Goal: Task Accomplishment & Management: Manage account settings

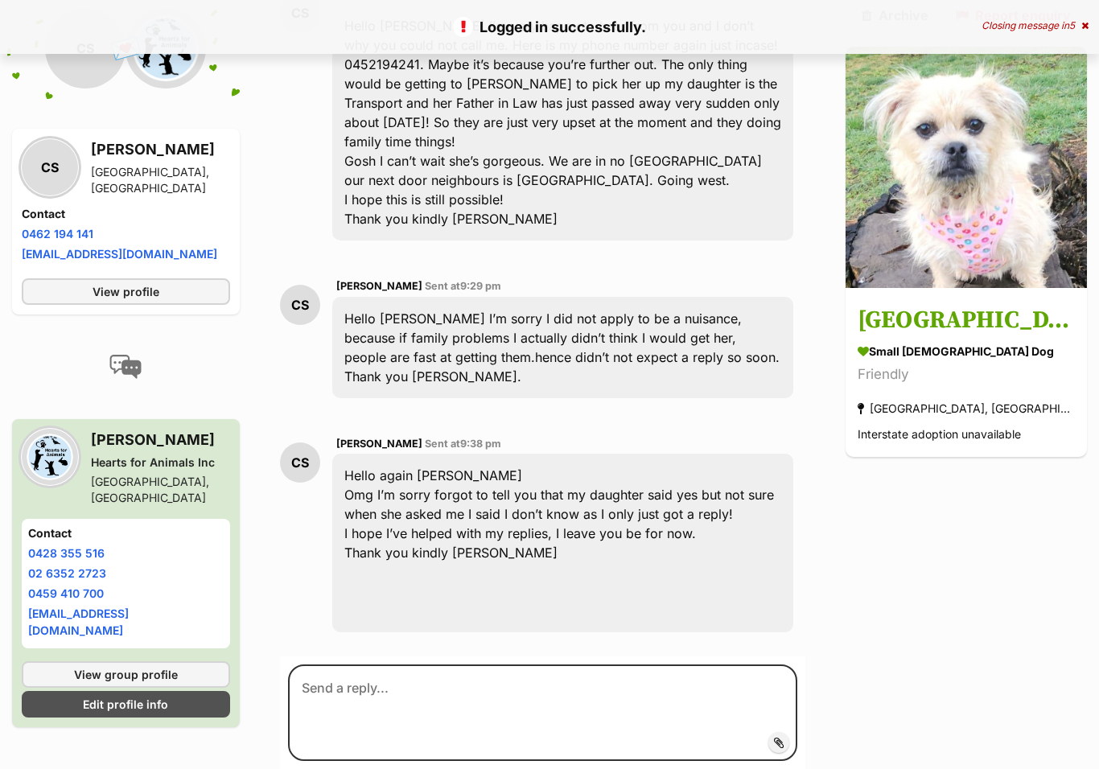
scroll to position [1064, 0]
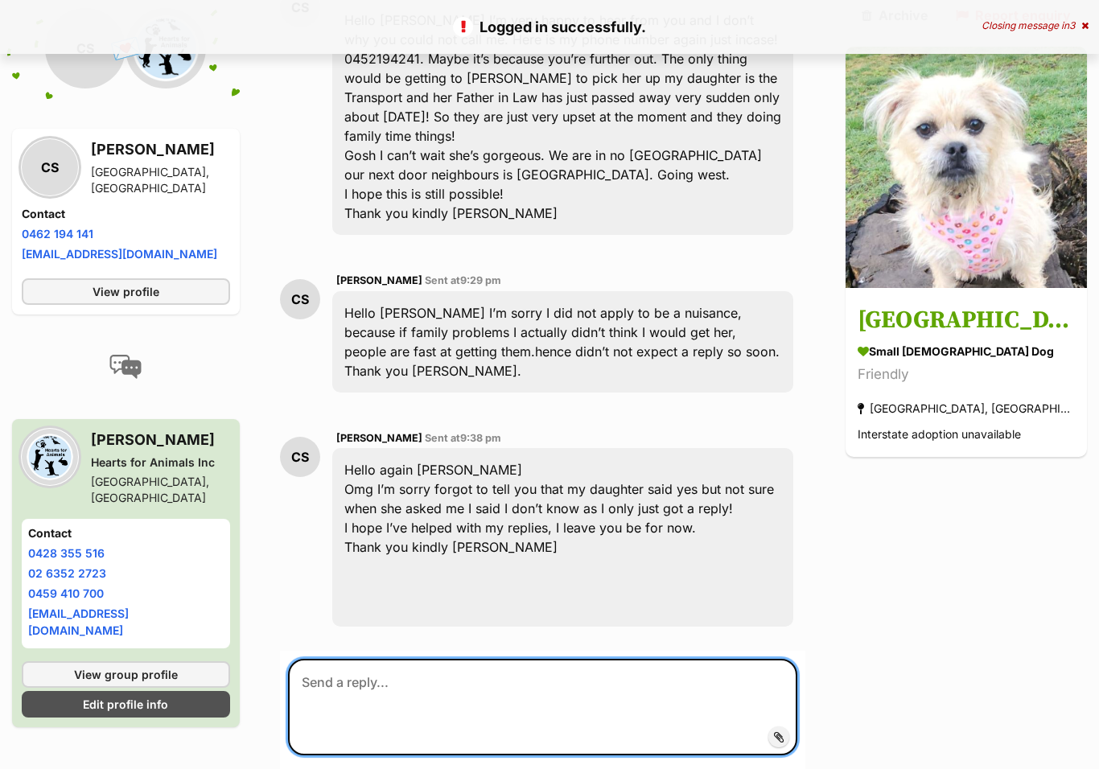
click at [360, 659] on textarea at bounding box center [542, 707] width 509 height 97
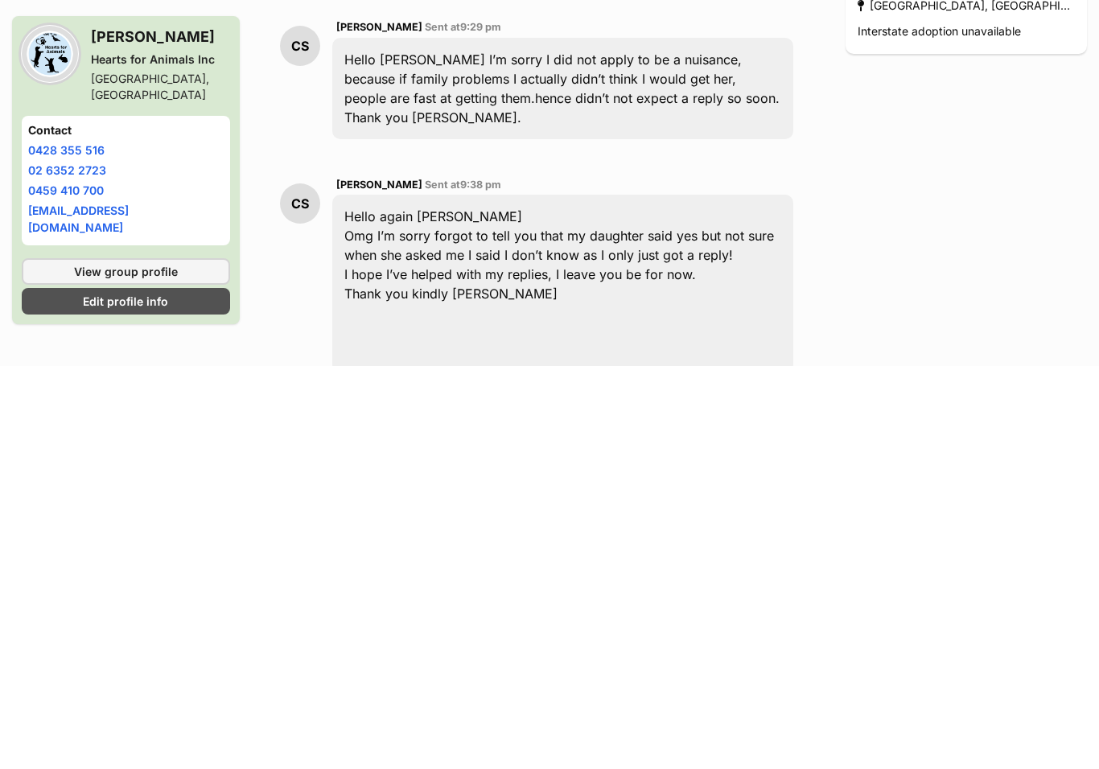
scroll to position [922, 0]
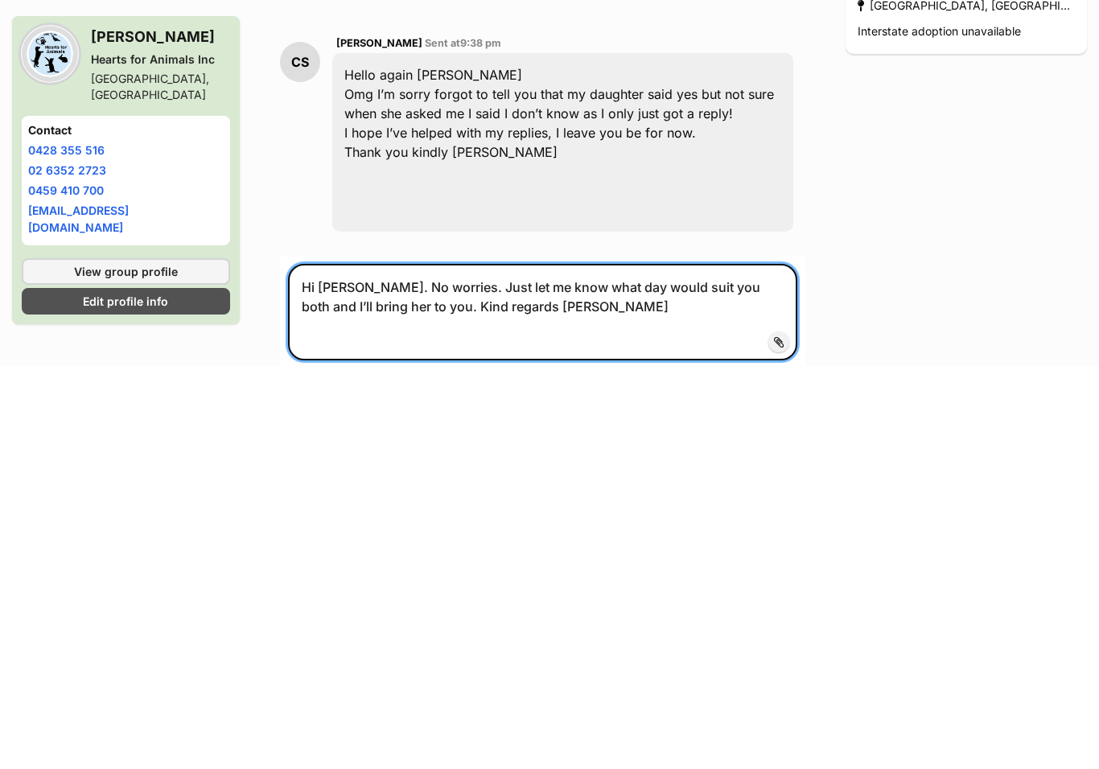
scroll to position [1062, 0]
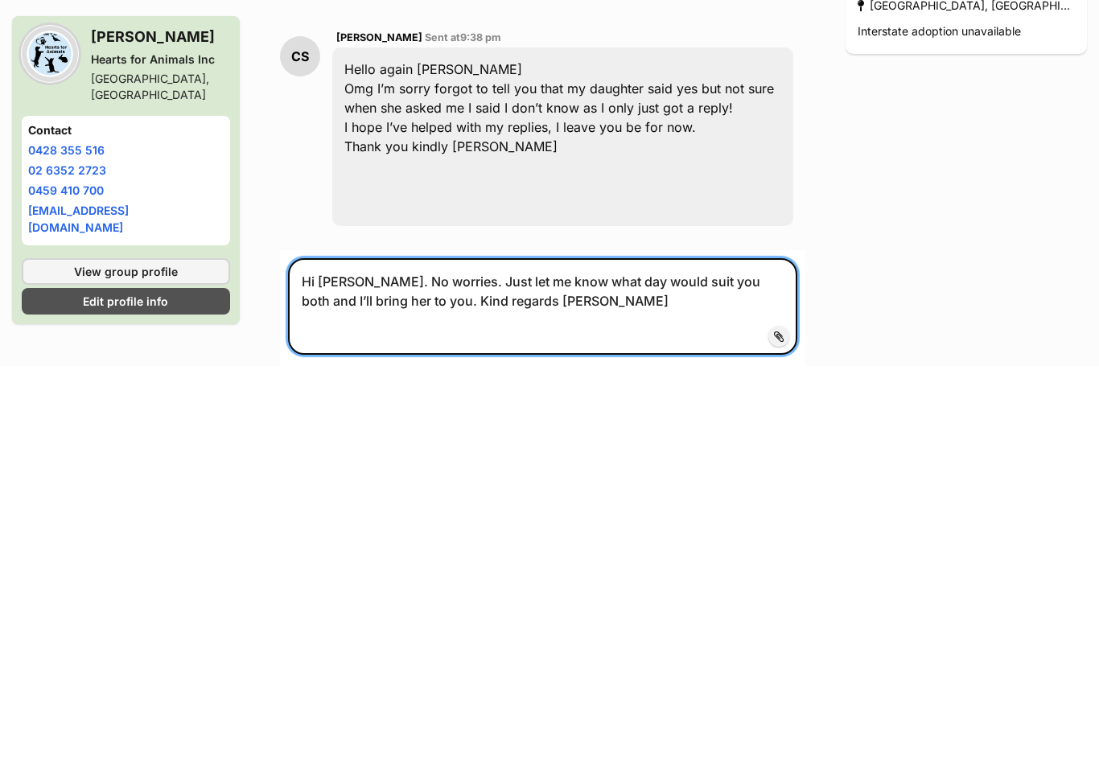
type textarea "Hi Cherry. No worries. Just let me know what day would suit you both and I’ll b…"
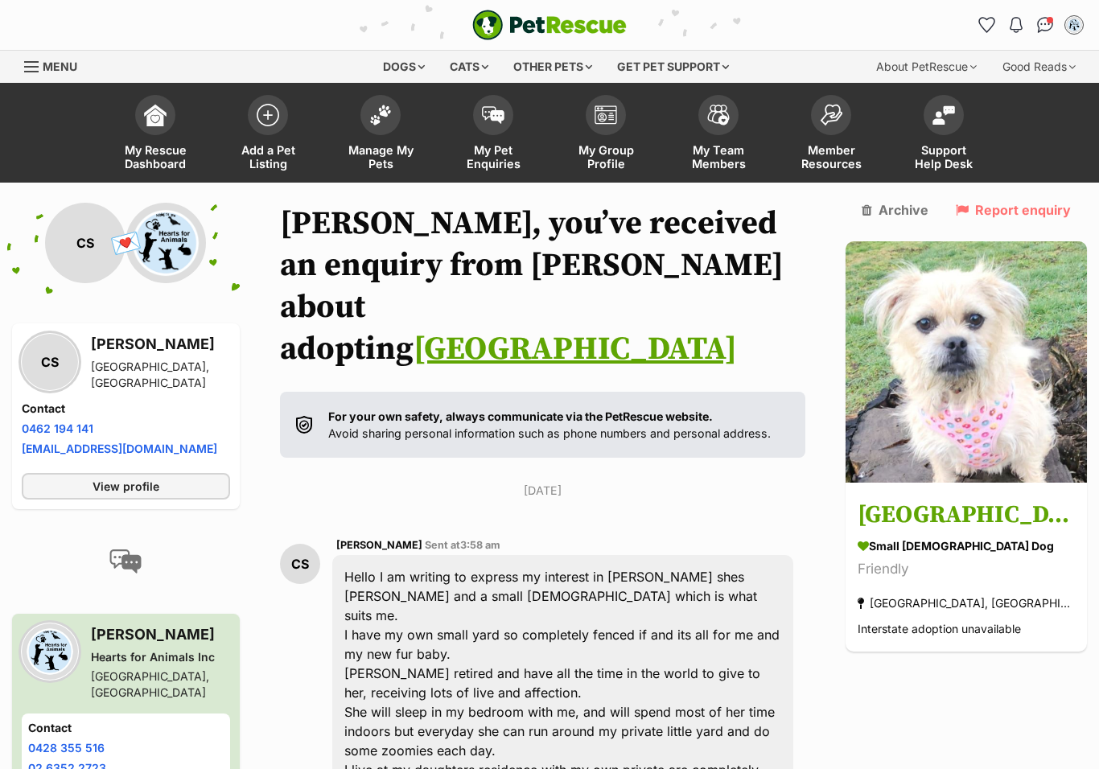
click at [268, 125] on img at bounding box center [268, 115] width 23 height 23
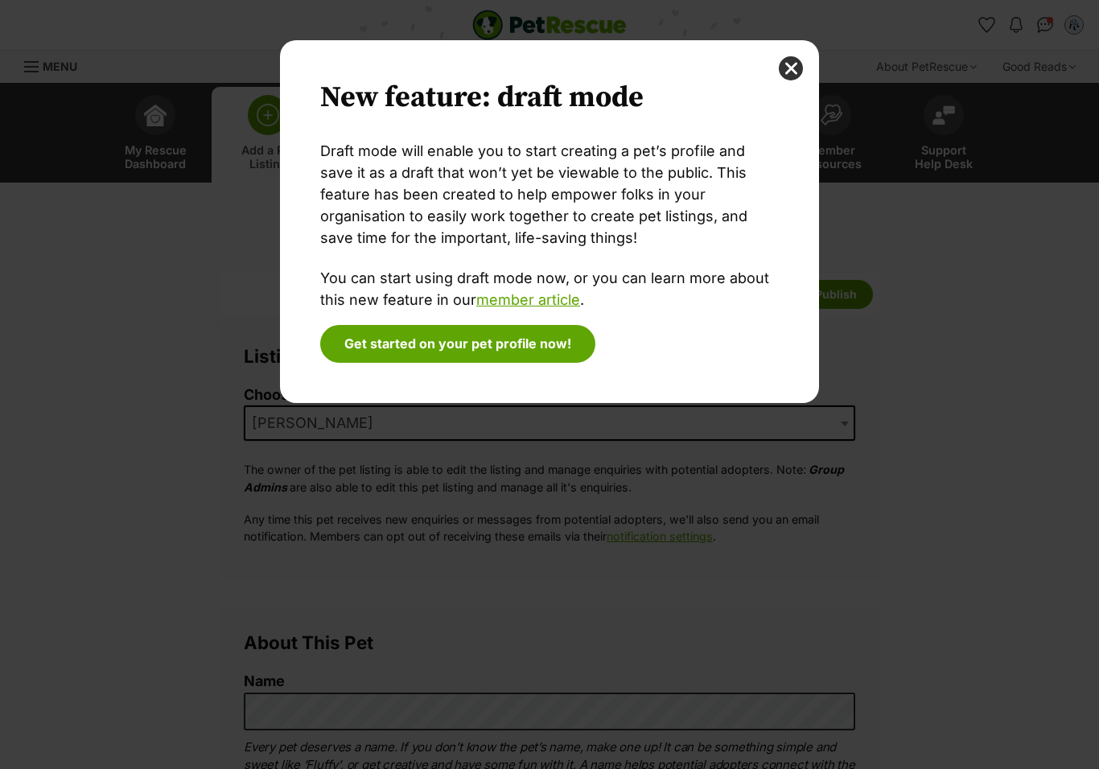
click at [790, 59] on button "close" at bounding box center [791, 68] width 24 height 24
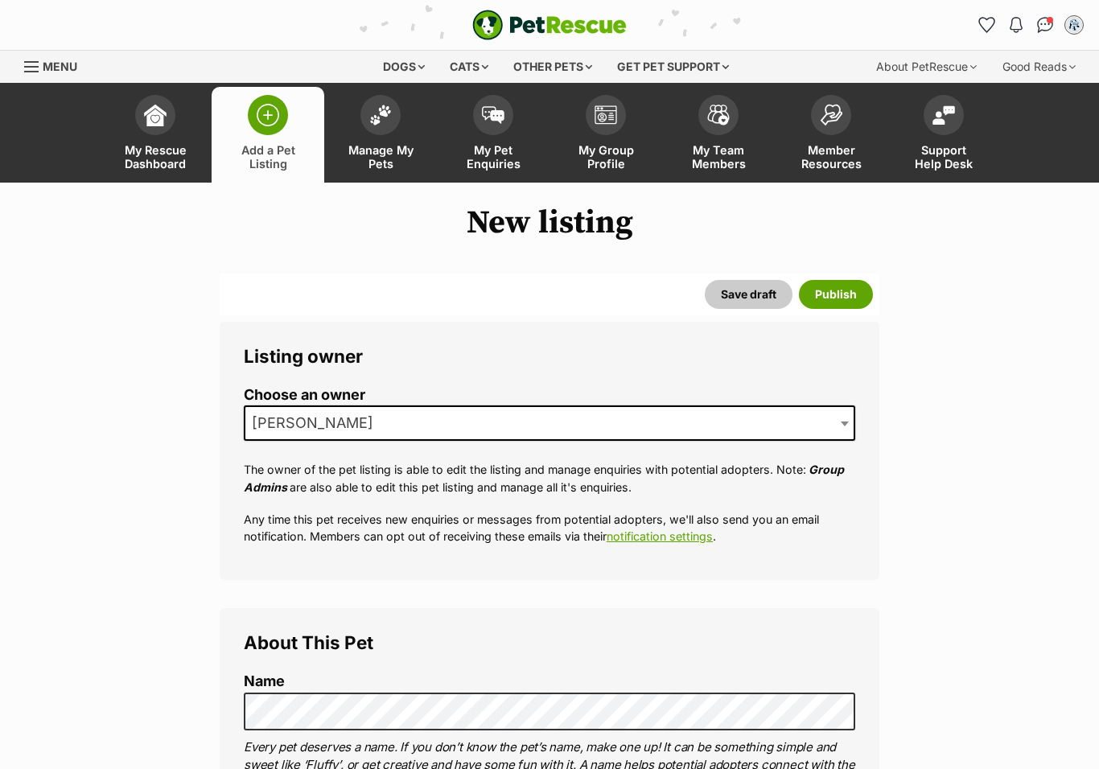
click at [378, 125] on span at bounding box center [380, 115] width 40 height 40
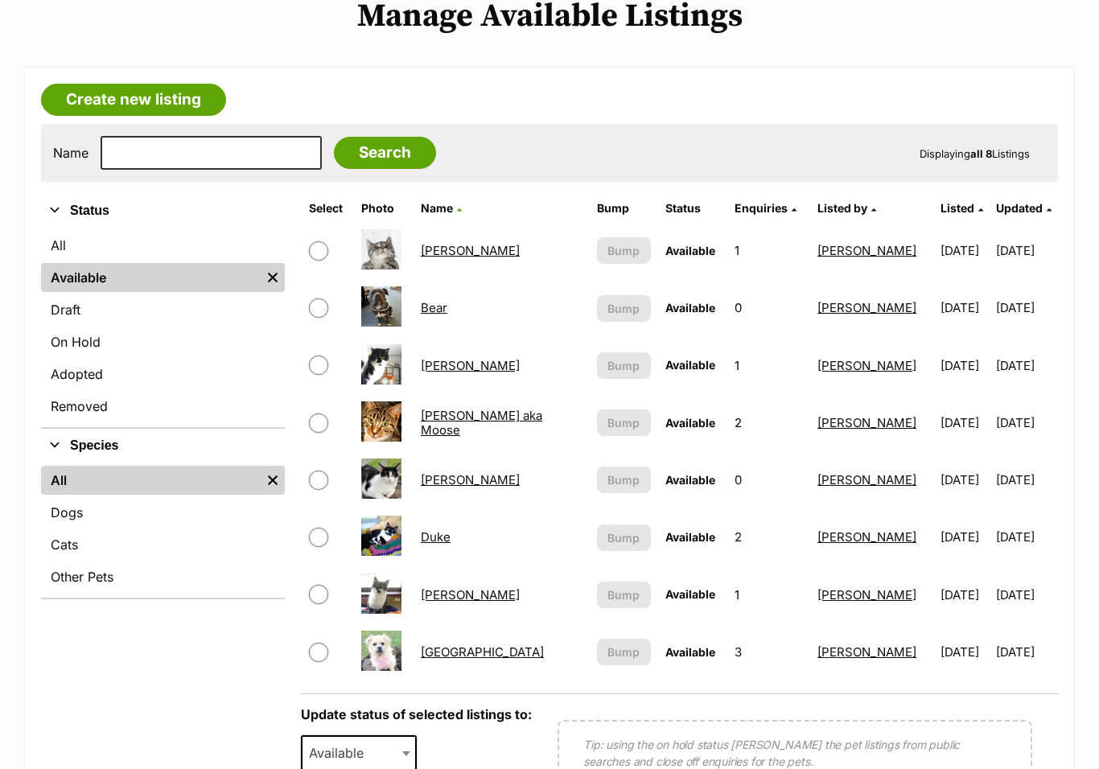
scroll to position [206, 0]
click at [460, 660] on link "[GEOGRAPHIC_DATA]" at bounding box center [482, 652] width 123 height 15
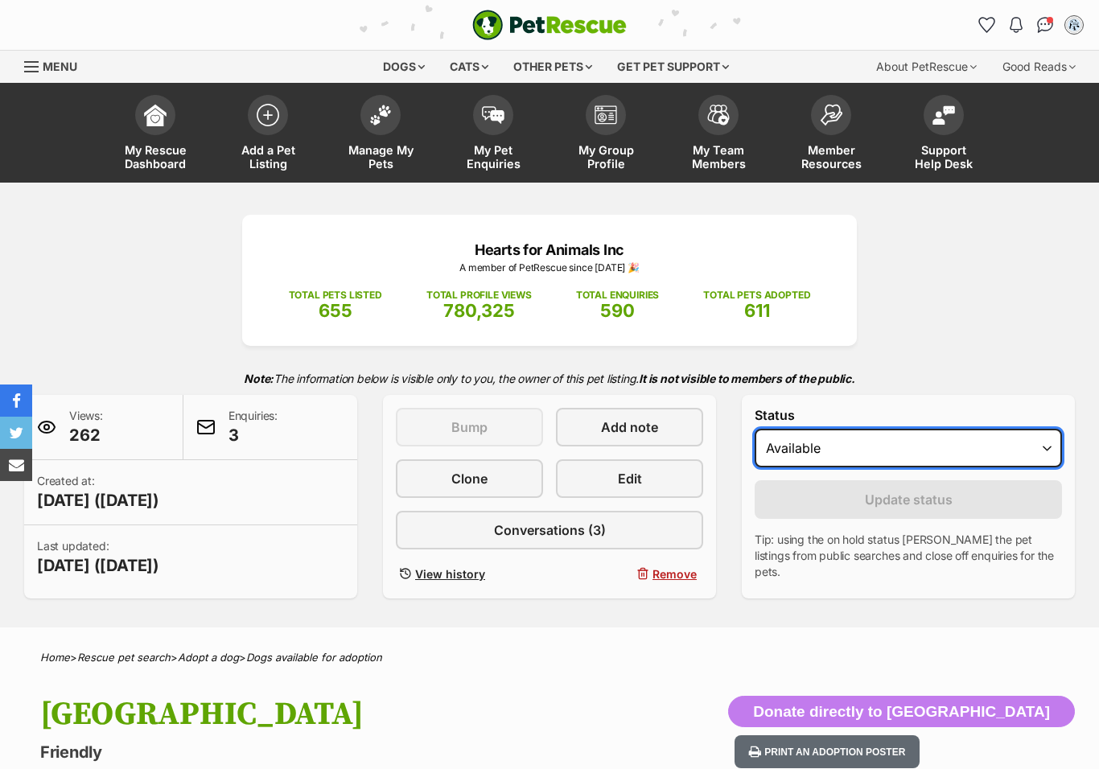
click at [1049, 442] on select "Draft - not available as listing has enquires Available On hold Adopted" at bounding box center [907, 448] width 307 height 39
select select "on_hold"
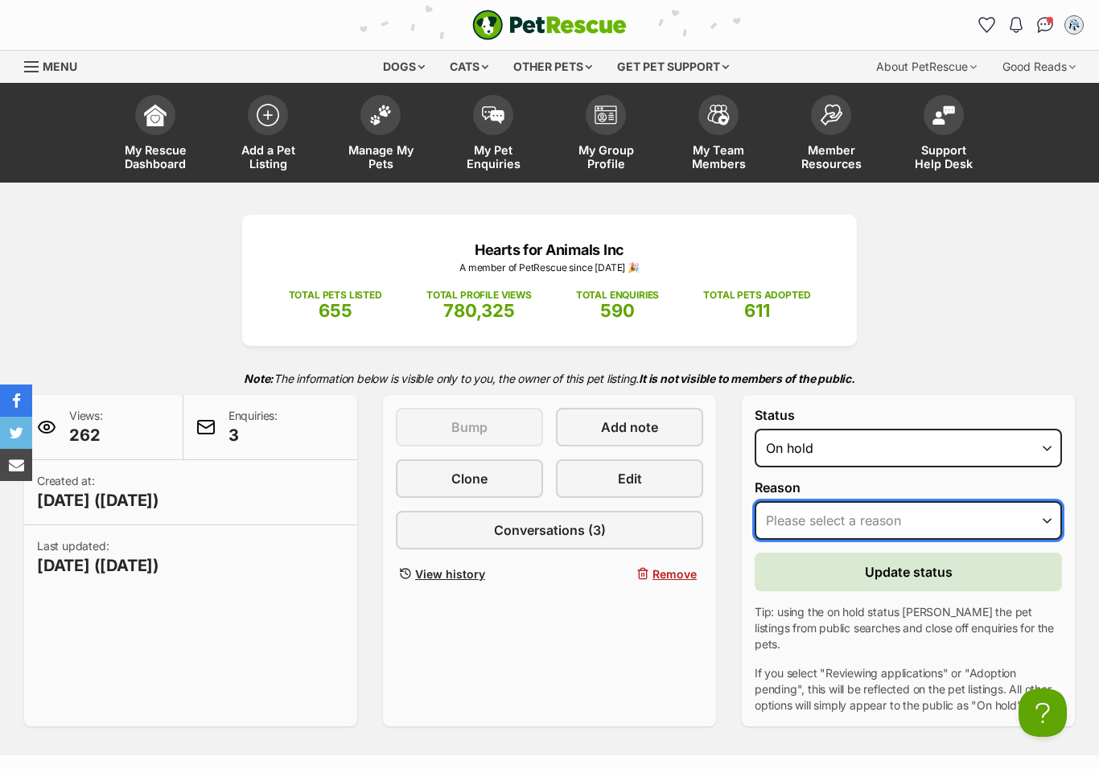
click at [1049, 527] on select "Please select a reason Medical reasons Reviewing applications Adoption pending …" at bounding box center [907, 520] width 307 height 39
select select "reviewing_applications"
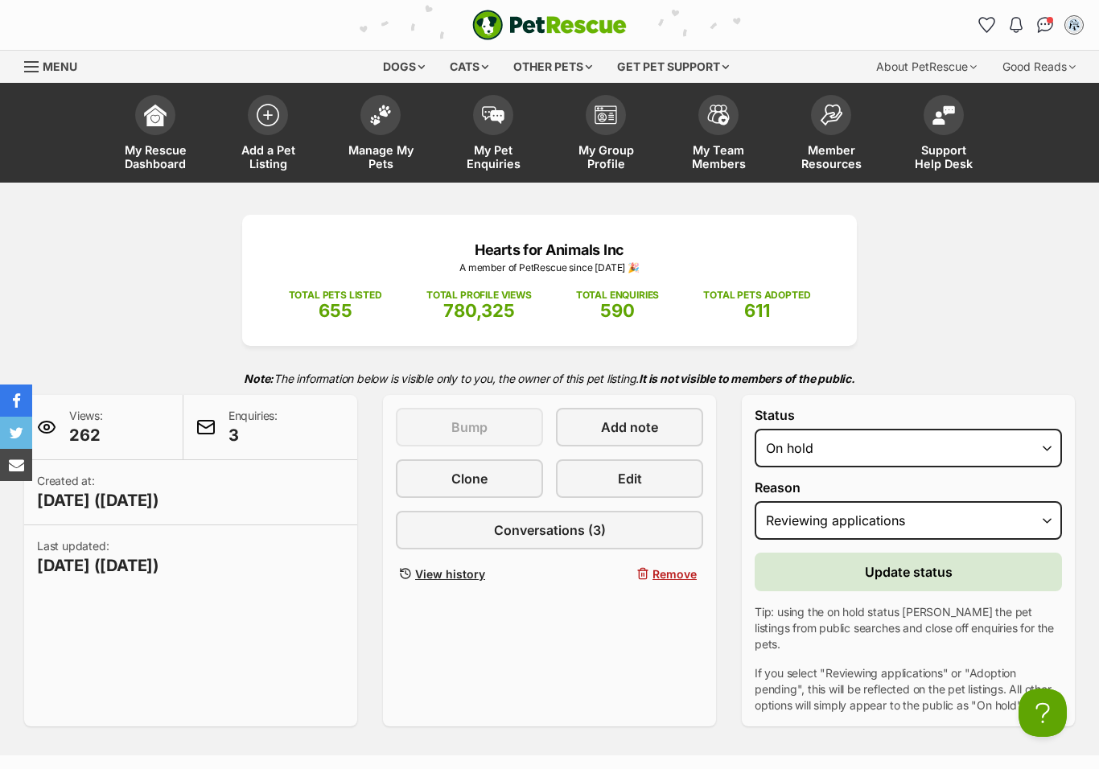
click at [947, 573] on span "Update status" at bounding box center [909, 571] width 88 height 19
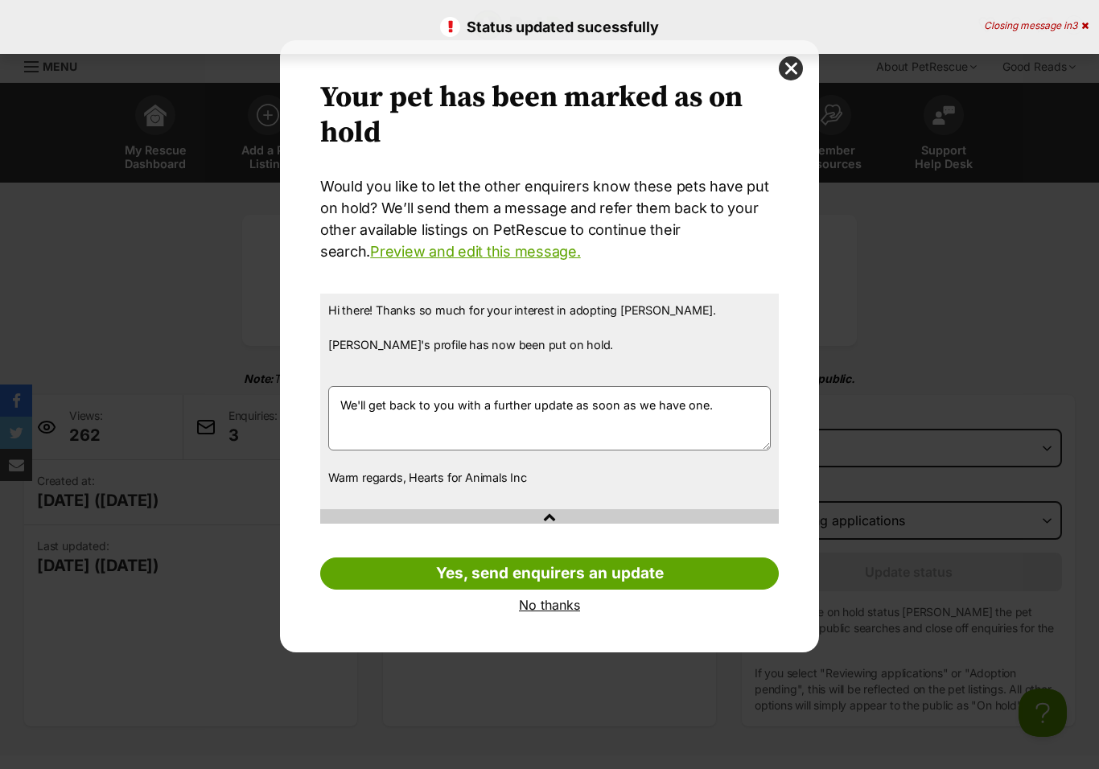
click at [541, 609] on link "No thanks" at bounding box center [549, 605] width 458 height 14
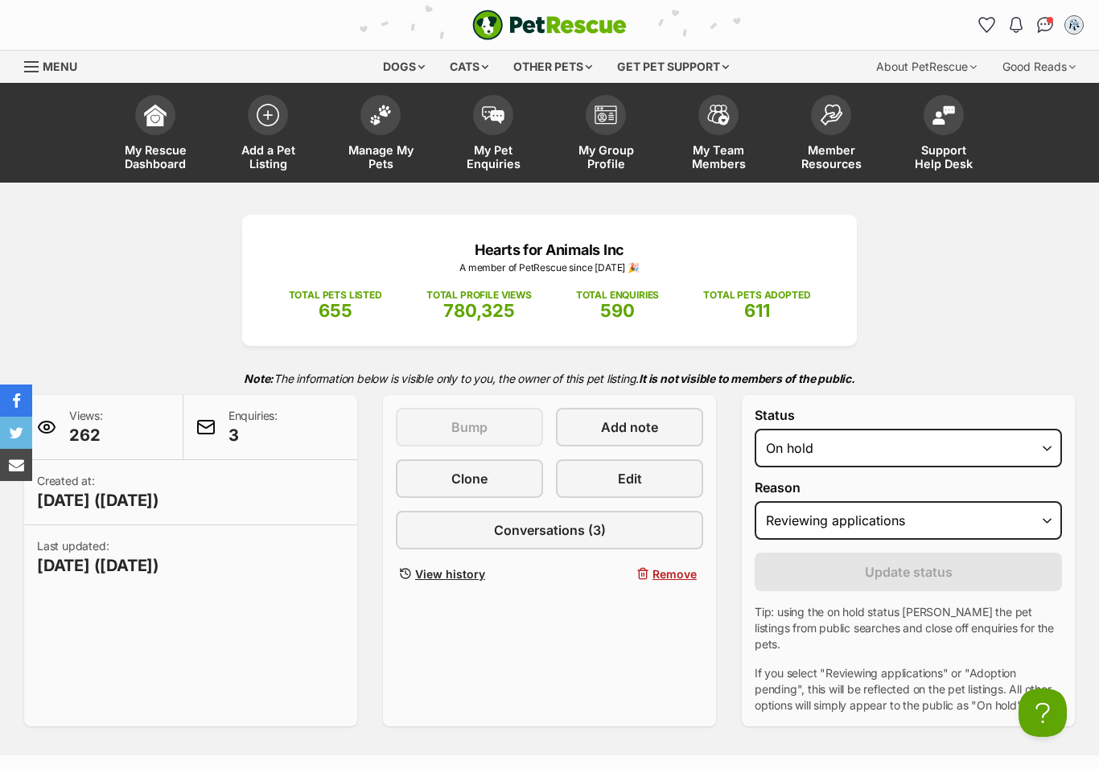
click at [45, 84] on nav "My Rescue Dashboard Add a Pet Listing Manage My Pets My Pet Enquiries My Group …" at bounding box center [549, 133] width 1021 height 100
click at [30, 74] on link "Menu" at bounding box center [56, 65] width 64 height 29
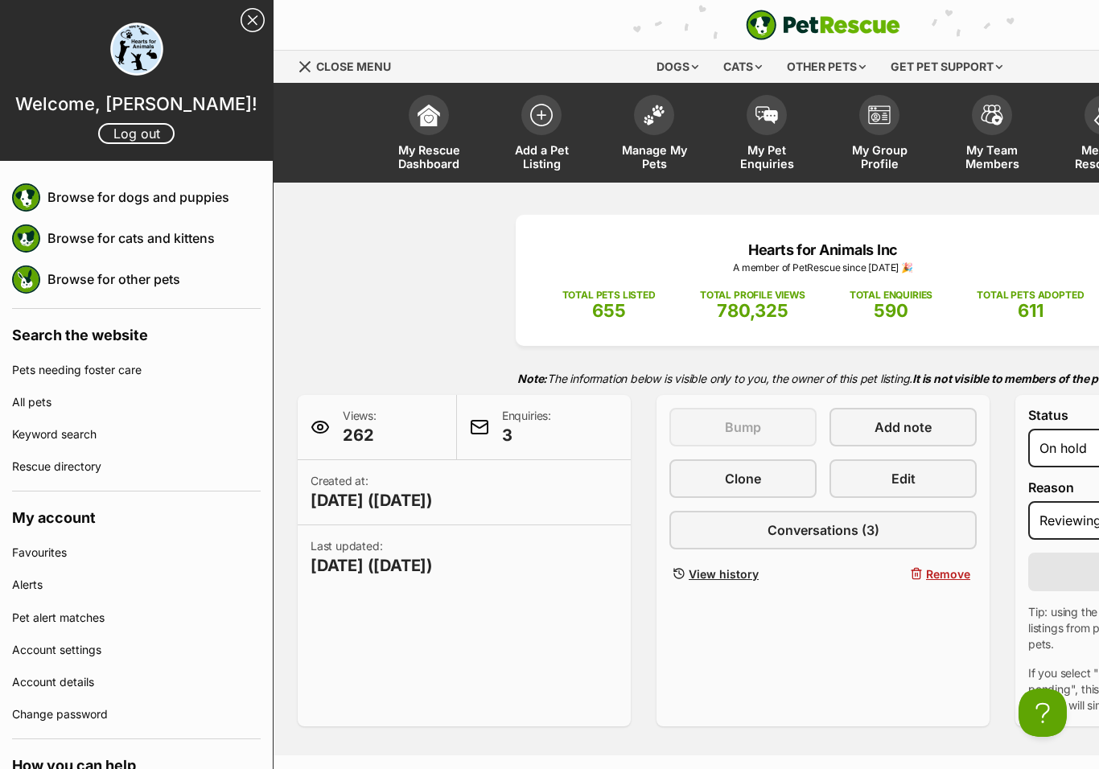
click at [133, 129] on link "Log out" at bounding box center [136, 133] width 76 height 21
